Goal: Navigation & Orientation: Go to known website

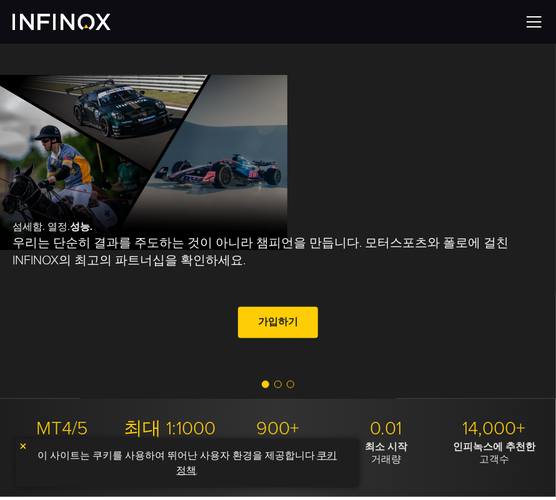
click at [546, 24] on div at bounding box center [278, 22] width 556 height 44
click at [538, 24] on img at bounding box center [534, 22] width 19 height 19
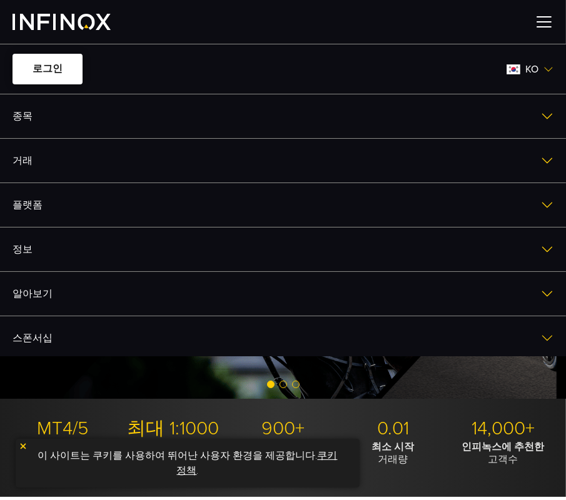
click at [79, 66] on link "로그인" at bounding box center [48, 69] width 70 height 31
